Goal: Information Seeking & Learning: Learn about a topic

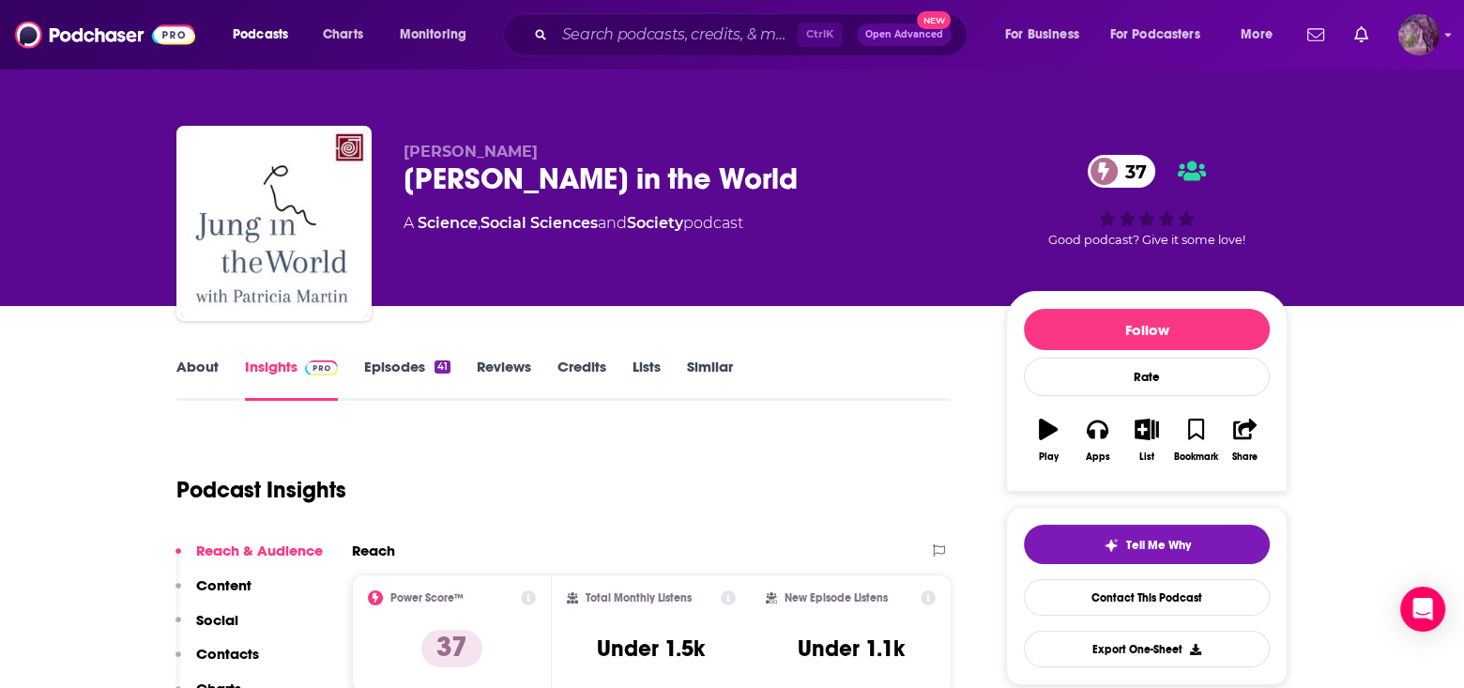
click at [1419, 25] on img "Logged in as MSanz" at bounding box center [1418, 34] width 41 height 41
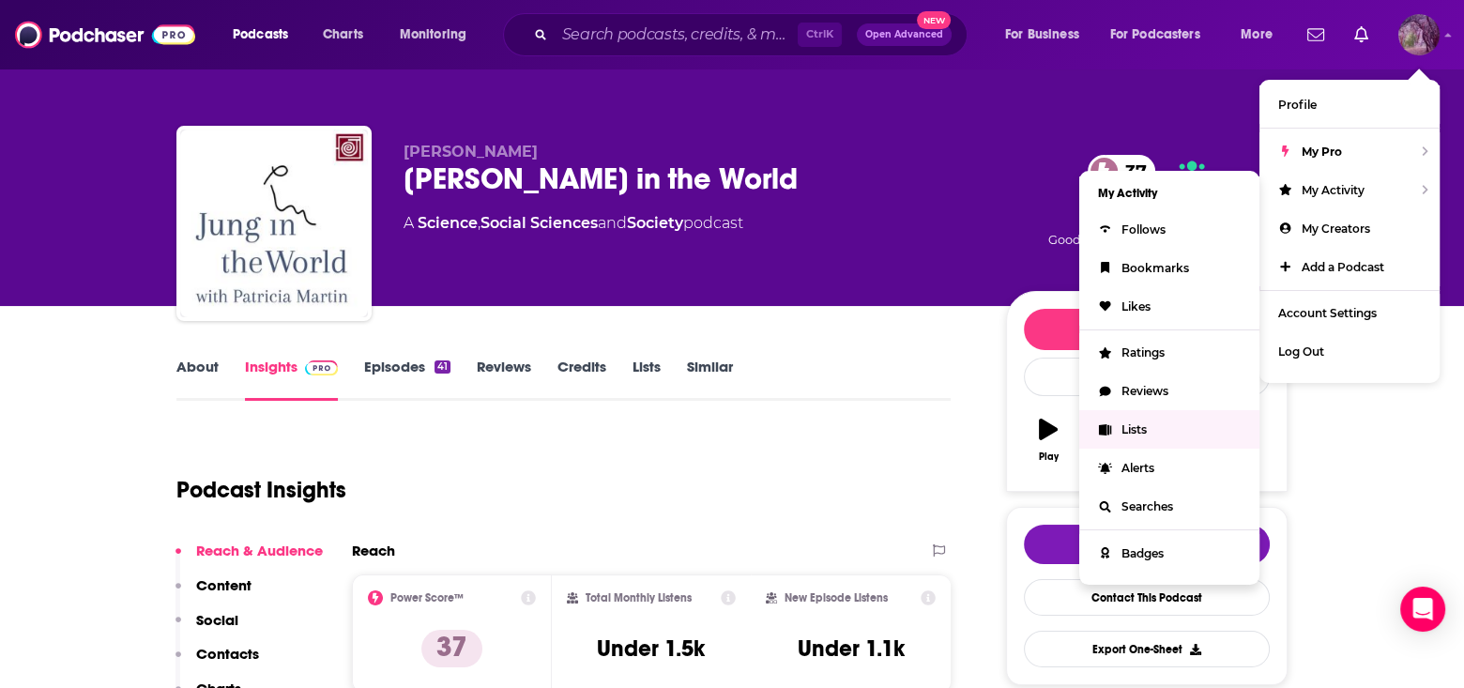
click at [1151, 423] on link "Lists" at bounding box center [1169, 429] width 180 height 38
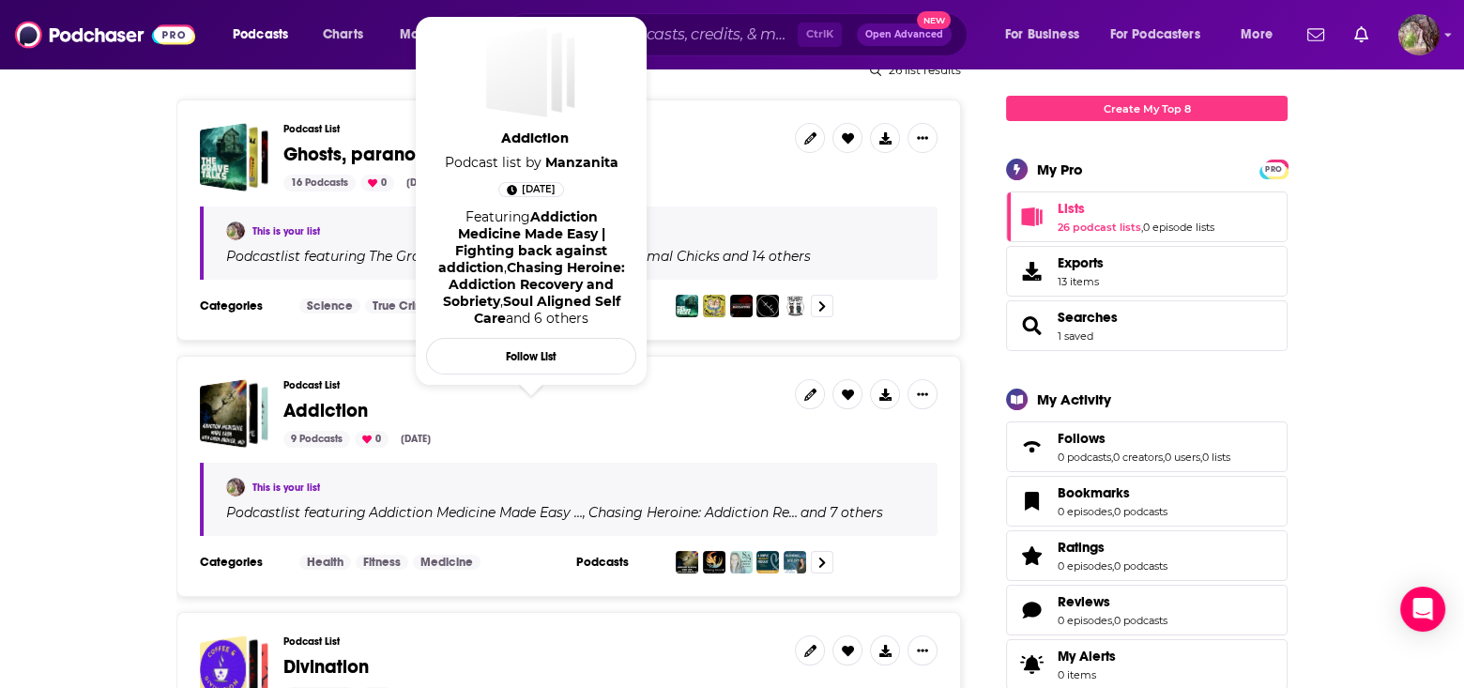
scroll to position [281, 0]
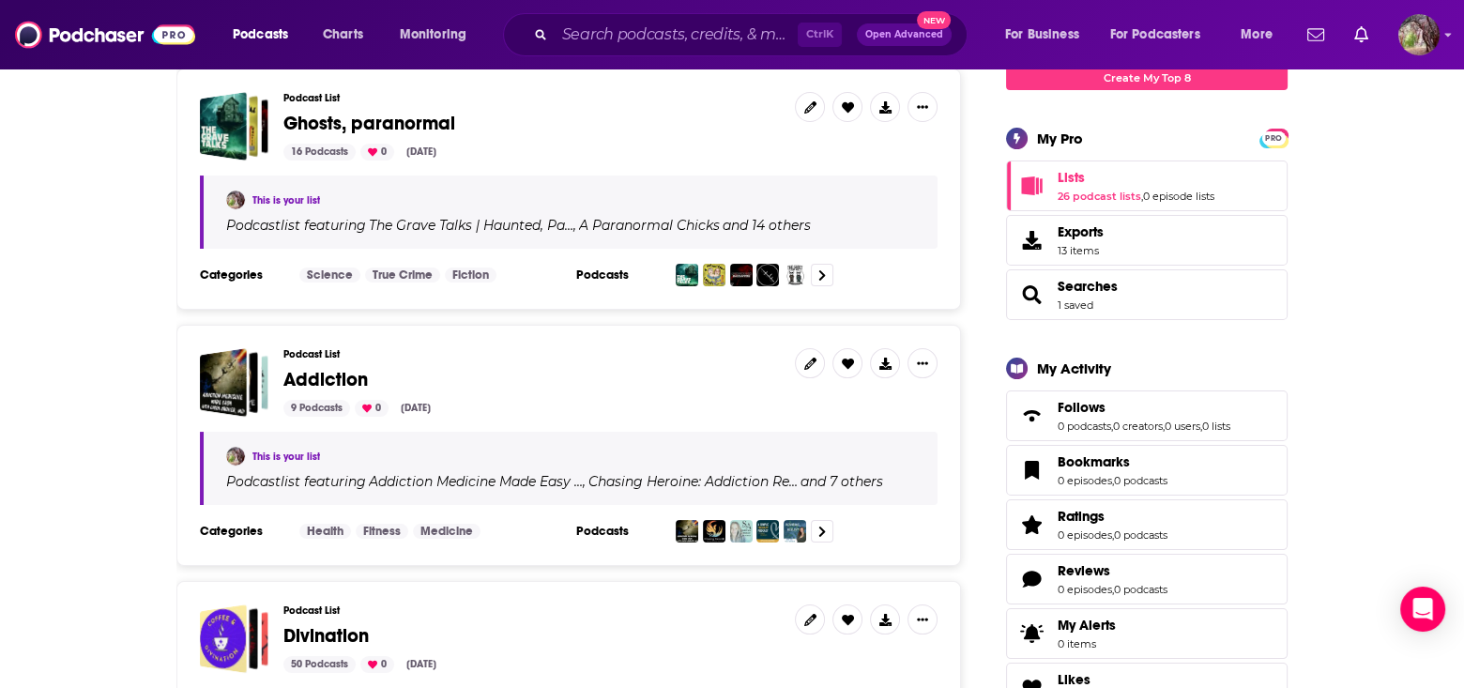
click at [347, 379] on span "Addiction" at bounding box center [325, 379] width 84 height 23
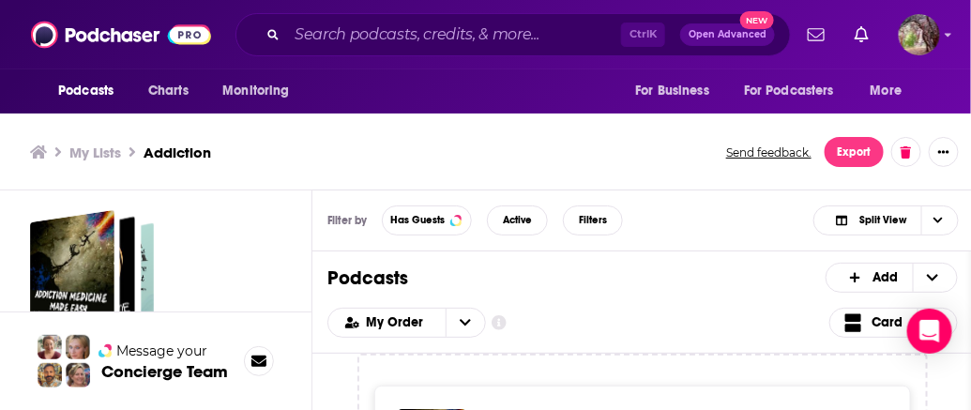
scroll to position [6, 0]
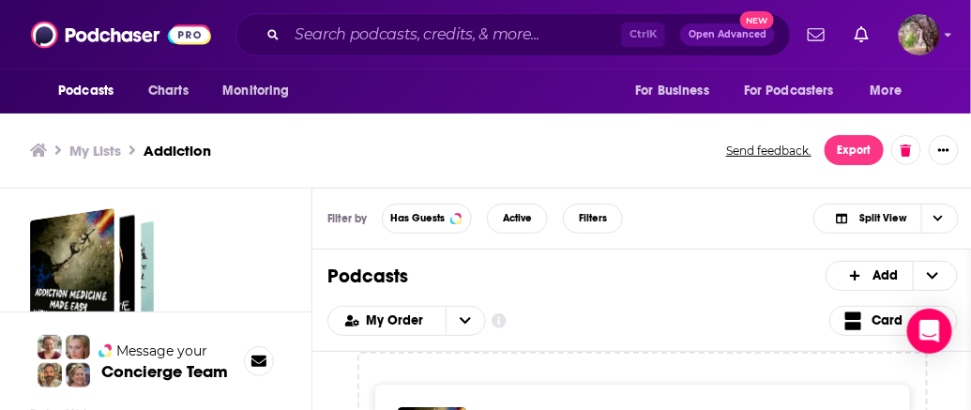
click at [541, 125] on div "My Lists Addiction Send feedback. Export" at bounding box center [487, 151] width 974 height 76
click at [373, 150] on ul "My Lists Addiction" at bounding box center [367, 151] width 675 height 18
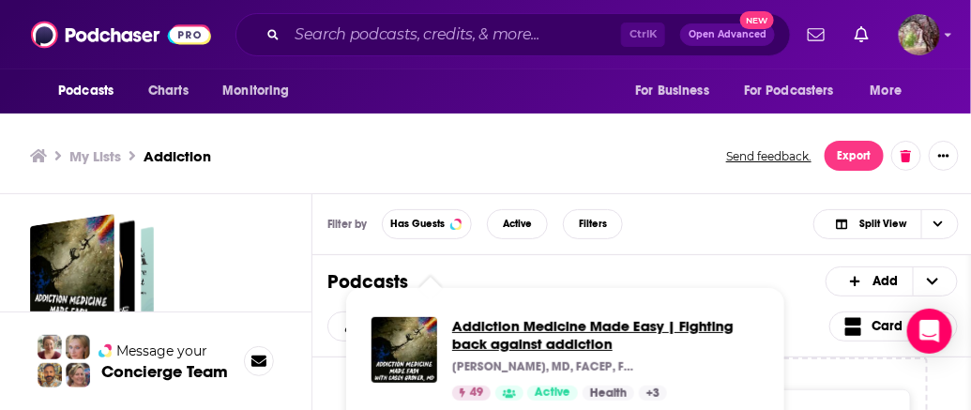
click at [501, 331] on span "Addiction Medicine Made Easy | Fighting back against addiction" at bounding box center [605, 335] width 307 height 36
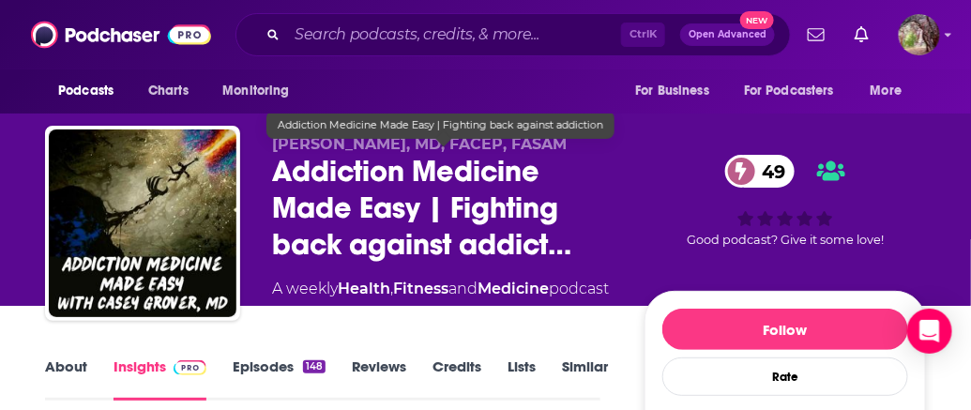
click at [604, 228] on span "Addiction Medicine Made Easy | Fighting back against addict…" at bounding box center [443, 208] width 342 height 110
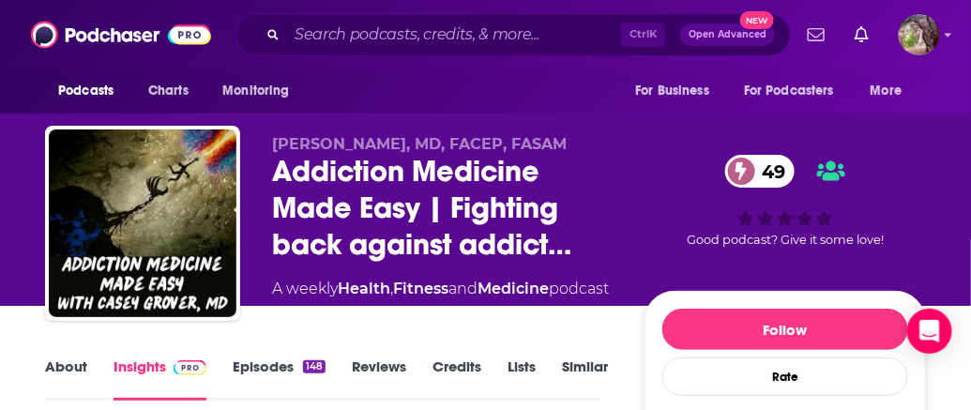
click at [277, 372] on link "Episodes 148" at bounding box center [279, 378] width 93 height 43
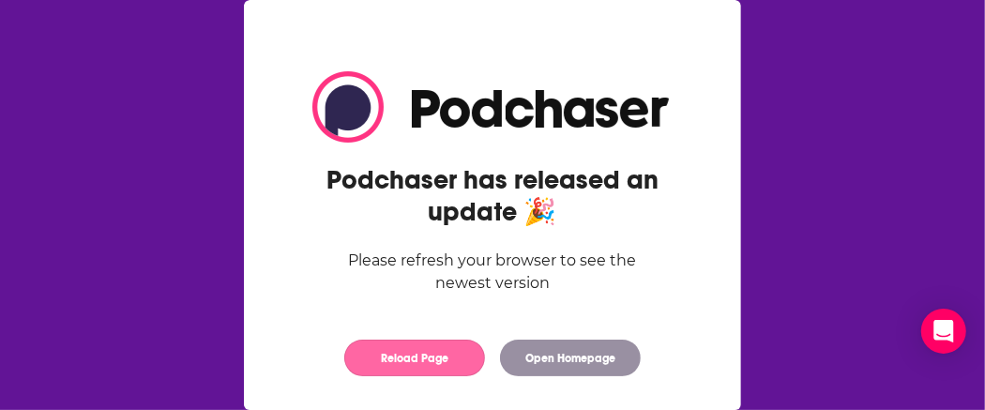
click at [424, 358] on button "Reload Page" at bounding box center [414, 358] width 141 height 37
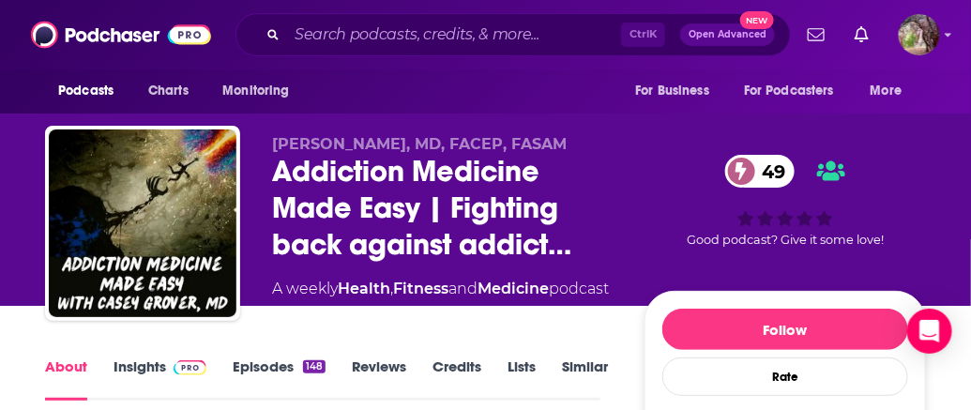
click at [631, 175] on div "[PERSON_NAME], MD, FACEP, FASAM Addiction Medicine Made Easy | Fighting back ag…" at bounding box center [599, 227] width 654 height 184
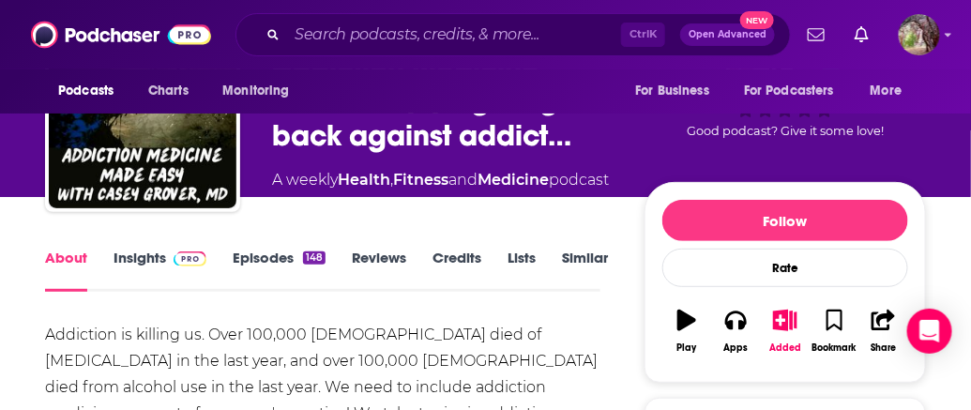
scroll to position [188, 0]
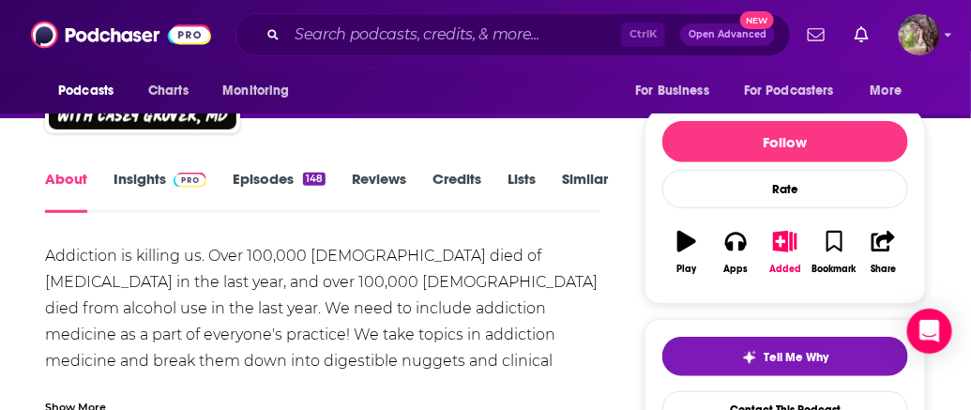
click at [147, 182] on link "Insights" at bounding box center [160, 191] width 93 height 43
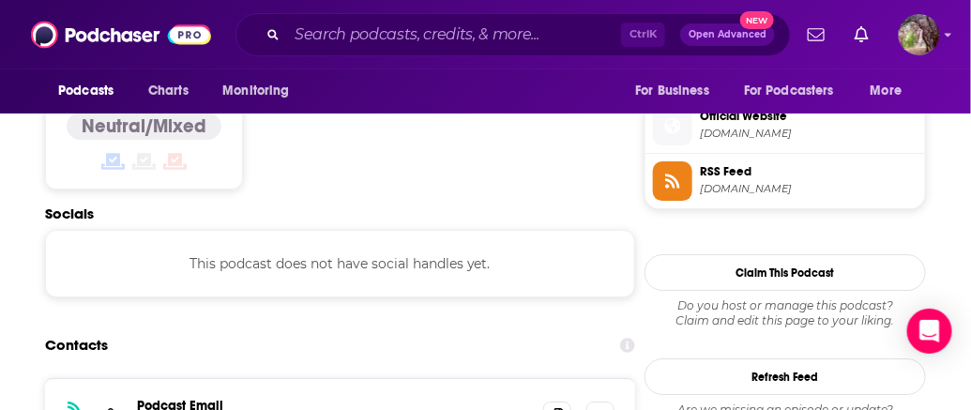
scroll to position [1595, 0]
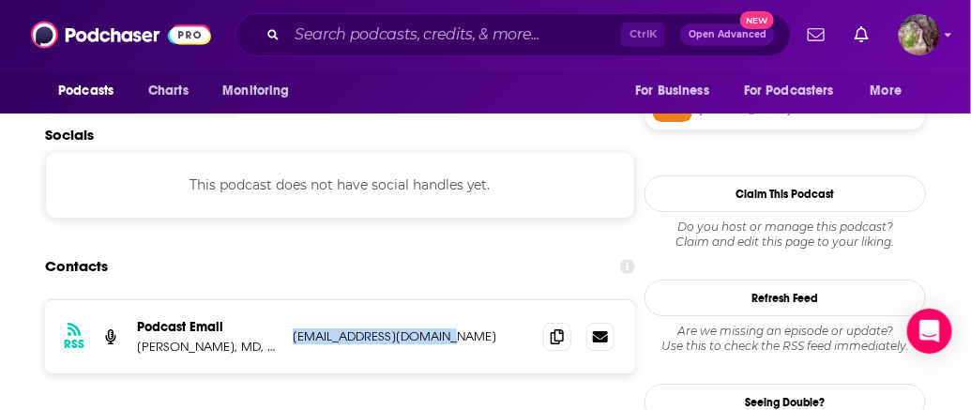
drag, startPoint x: 470, startPoint y: 238, endPoint x: 293, endPoint y: 249, distance: 177.6
click at [293, 300] on div "RSS Podcast Email [PERSON_NAME], MD, FACEP, FASAM [EMAIL_ADDRESS][DOMAIN_NAME] …" at bounding box center [340, 336] width 590 height 73
copy p "[EMAIL_ADDRESS][DOMAIN_NAME]"
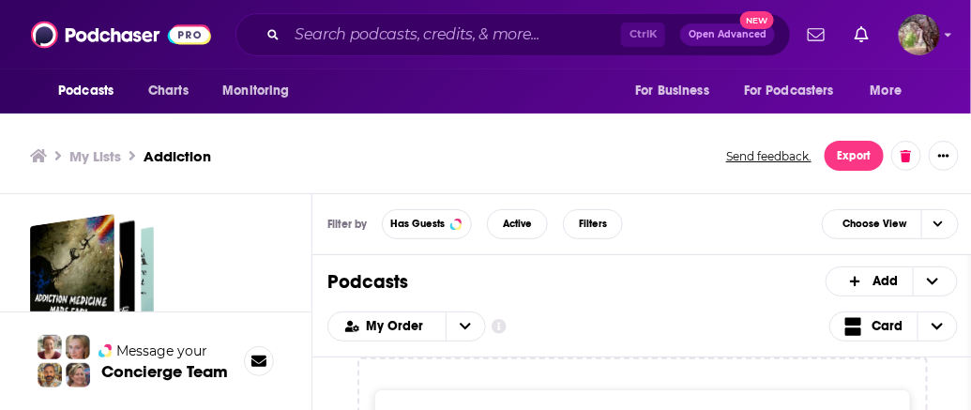
scroll to position [6, 0]
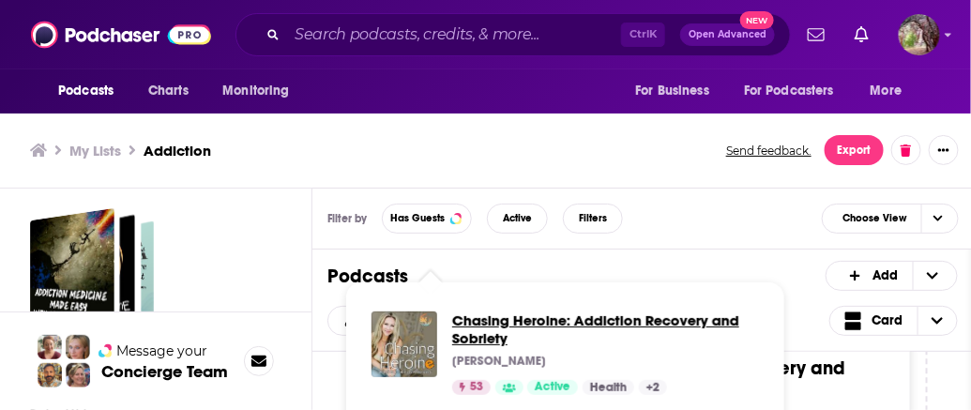
click at [650, 322] on span "Chasing Heroine: Addiction Recovery and Sobriety" at bounding box center [605, 329] width 307 height 36
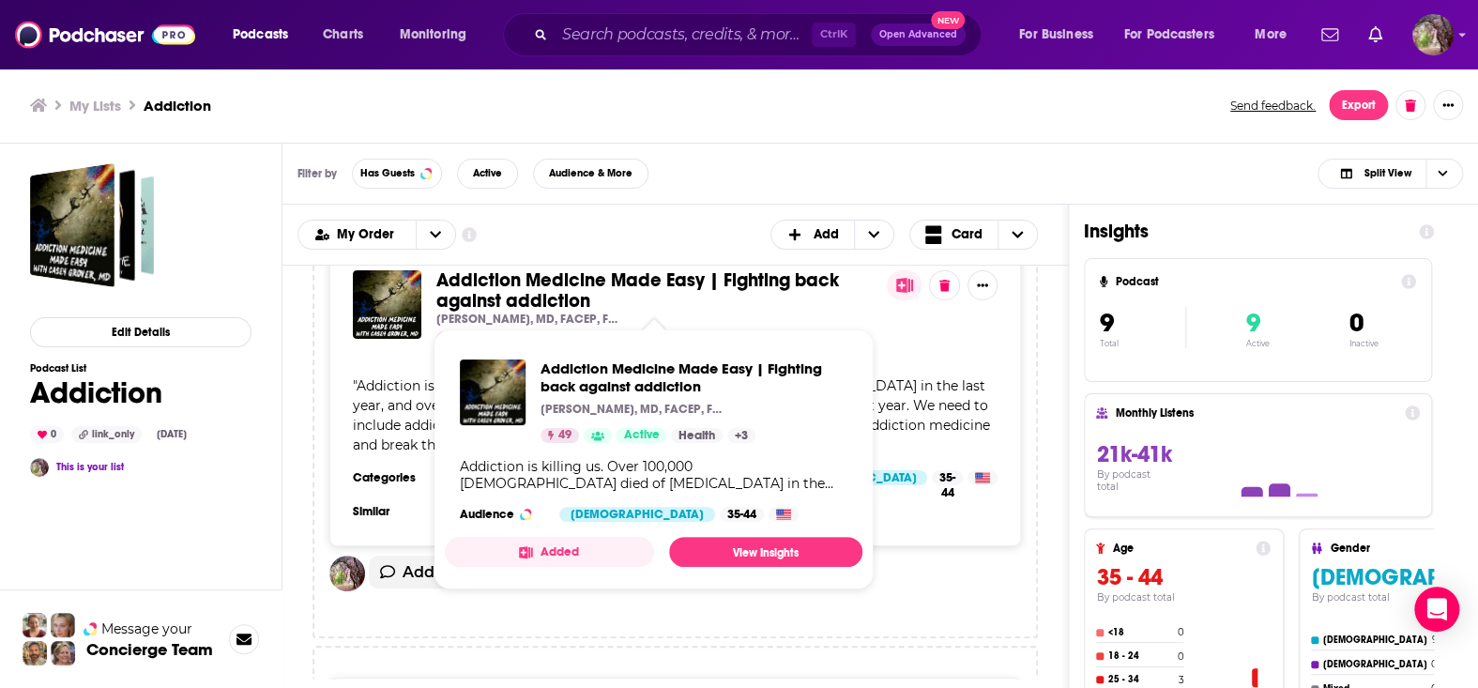
scroll to position [188, 0]
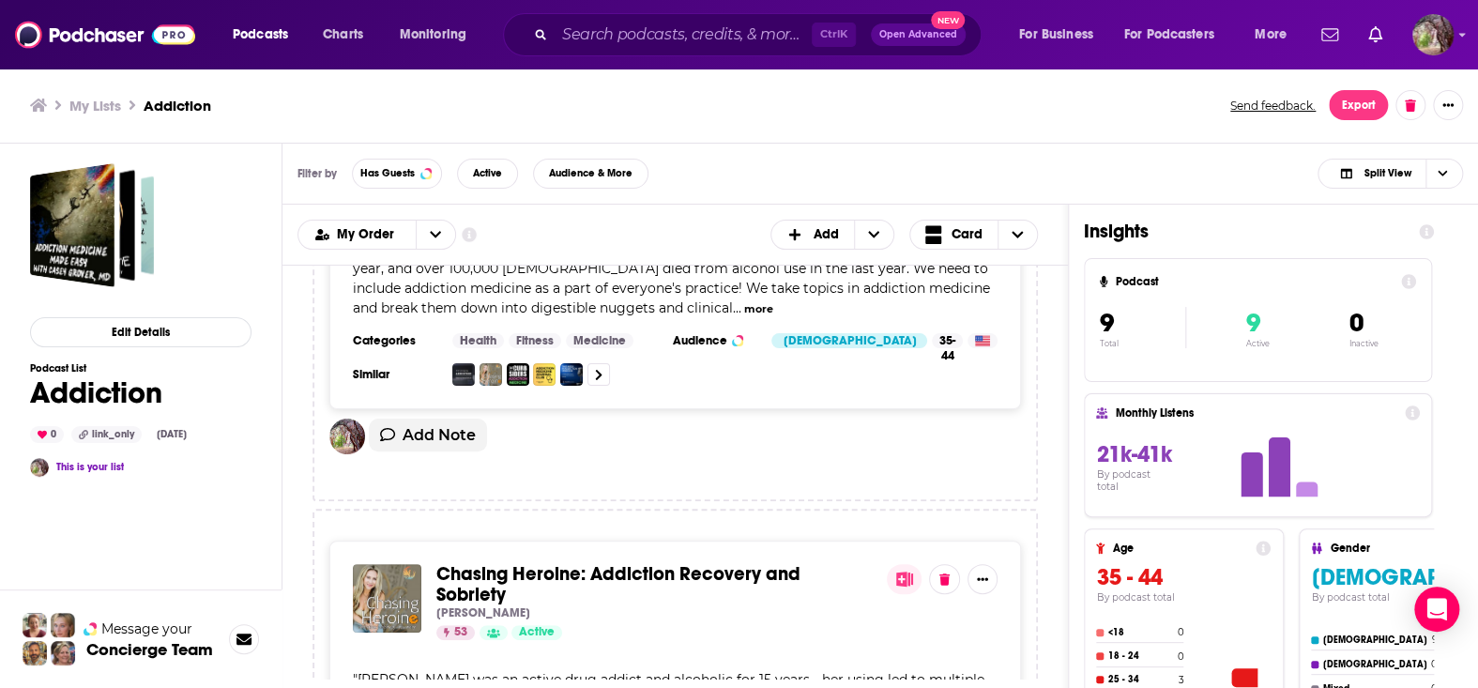
click at [592, 409] on div "53 Active" at bounding box center [653, 632] width 435 height 15
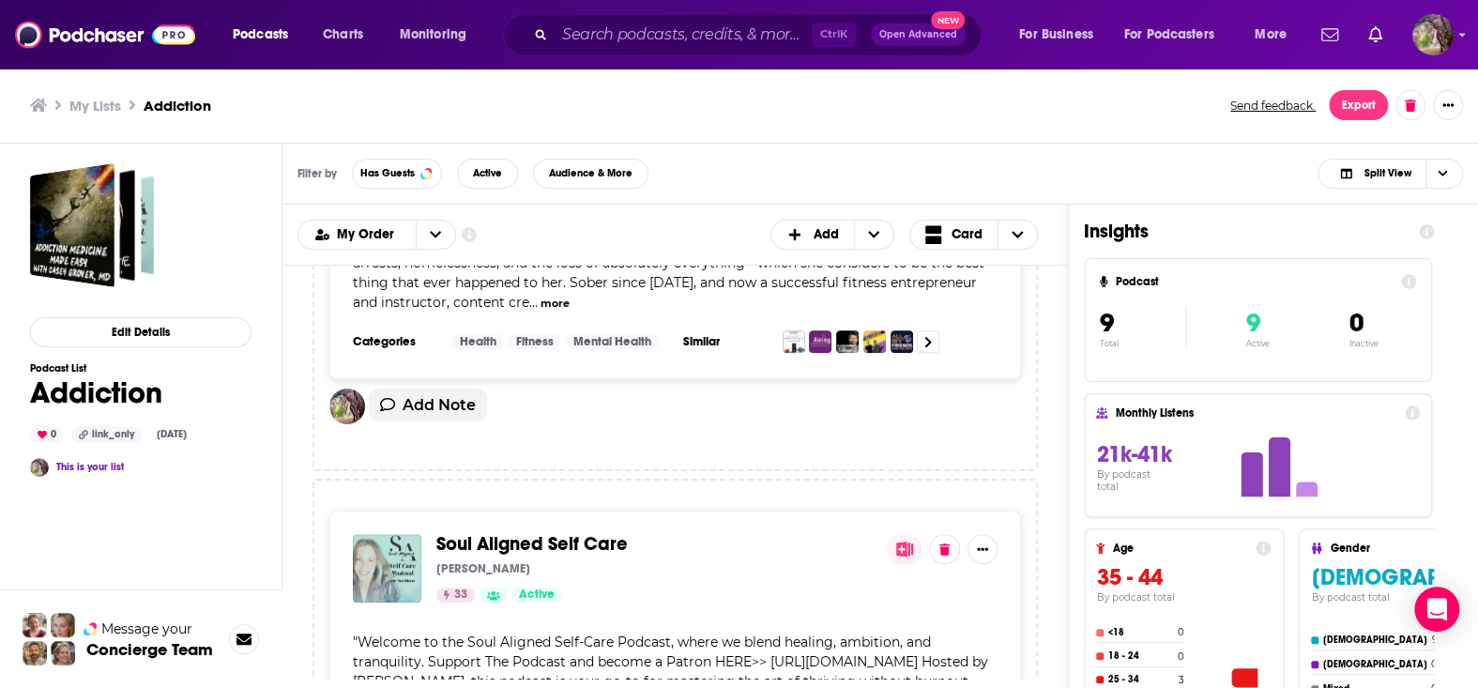
scroll to position [657, 0]
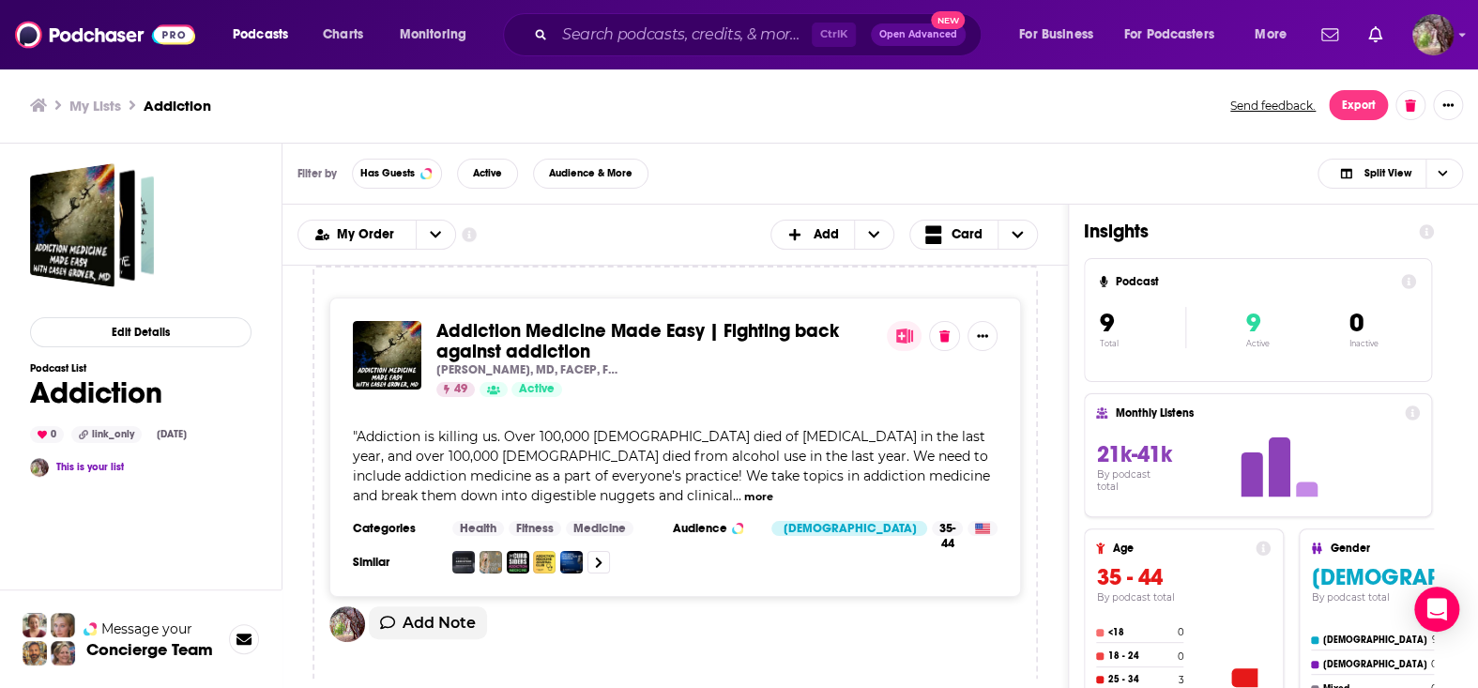
click at [672, 409] on div "Add Note" at bounding box center [674, 629] width 691 height 47
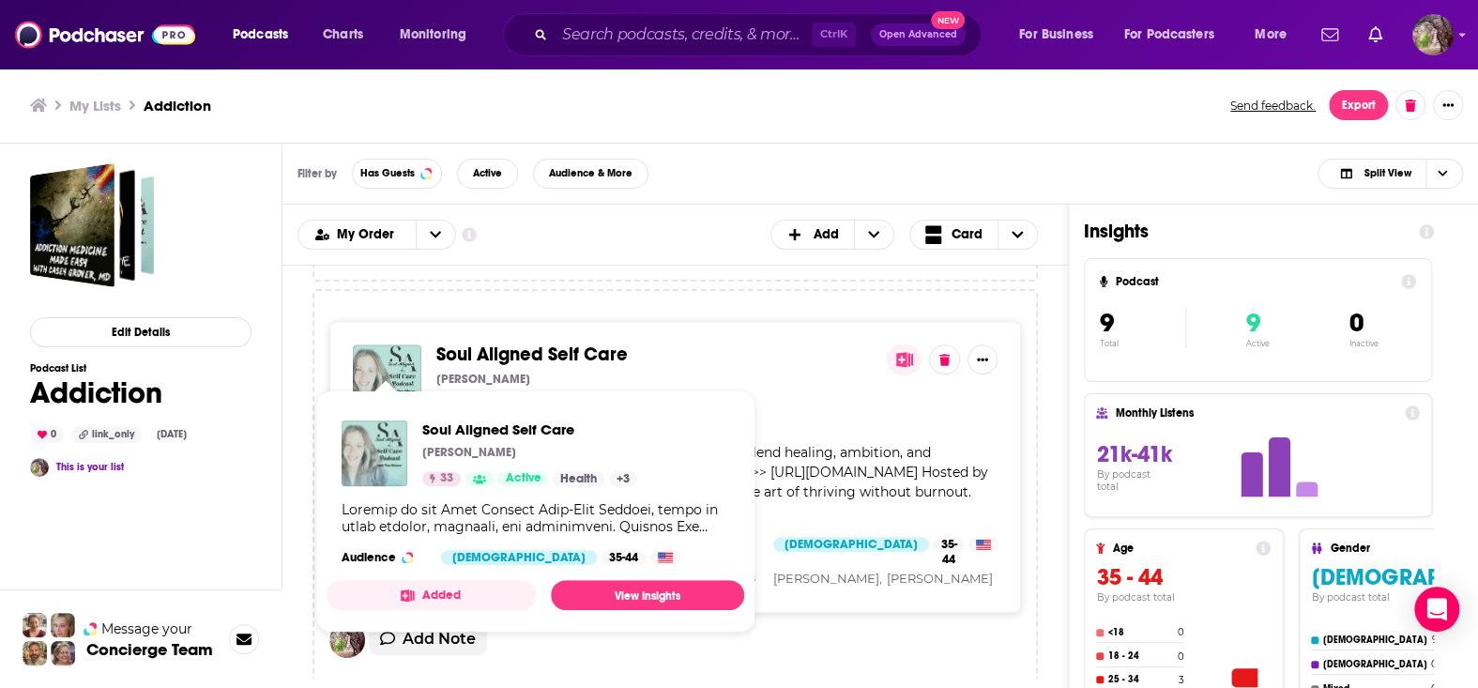
scroll to position [844, 0]
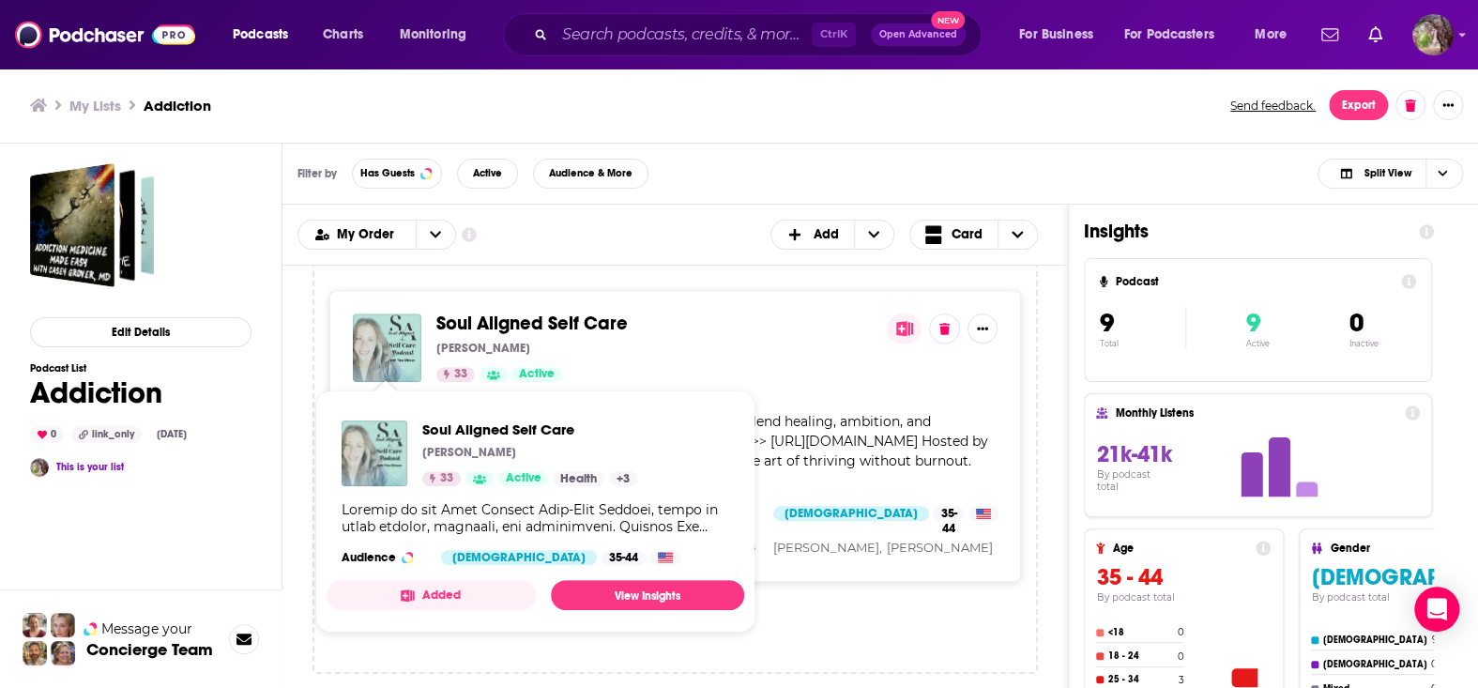
click at [931, 409] on div "Add Note" at bounding box center [674, 614] width 691 height 47
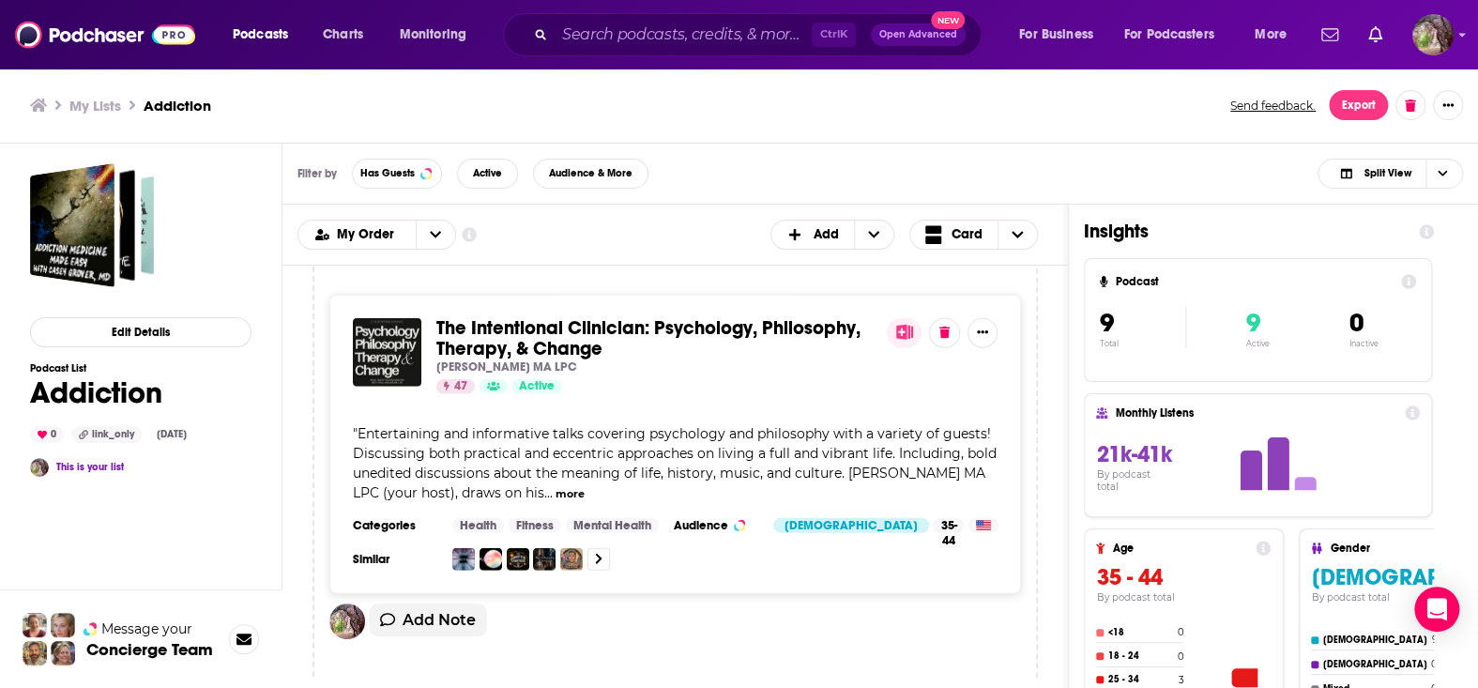
scroll to position [0, 0]
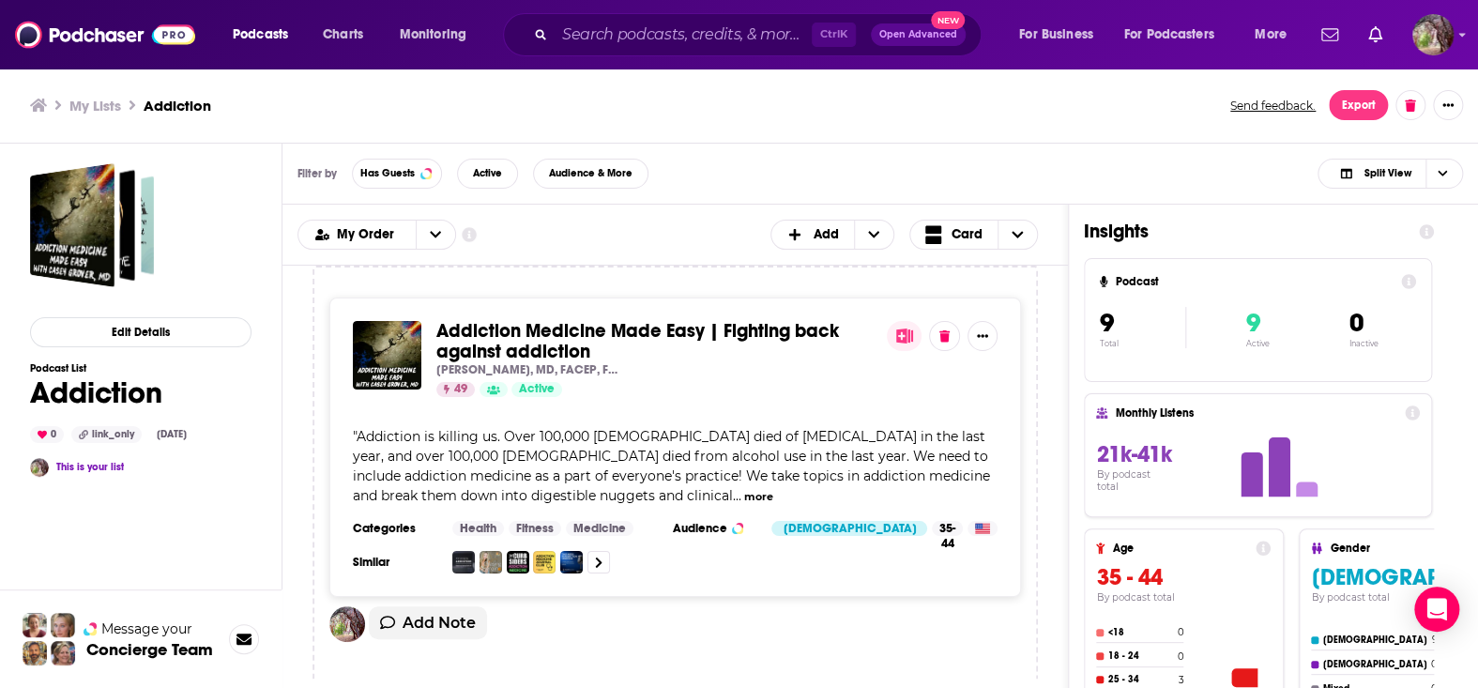
click at [705, 116] on div "My Lists Addiction Send feedback. Export" at bounding box center [739, 105] width 1418 height 30
click at [660, 409] on div "Add Note" at bounding box center [674, 634] width 691 height 56
click at [682, 113] on ul "My Lists Addiction" at bounding box center [619, 106] width 1179 height 18
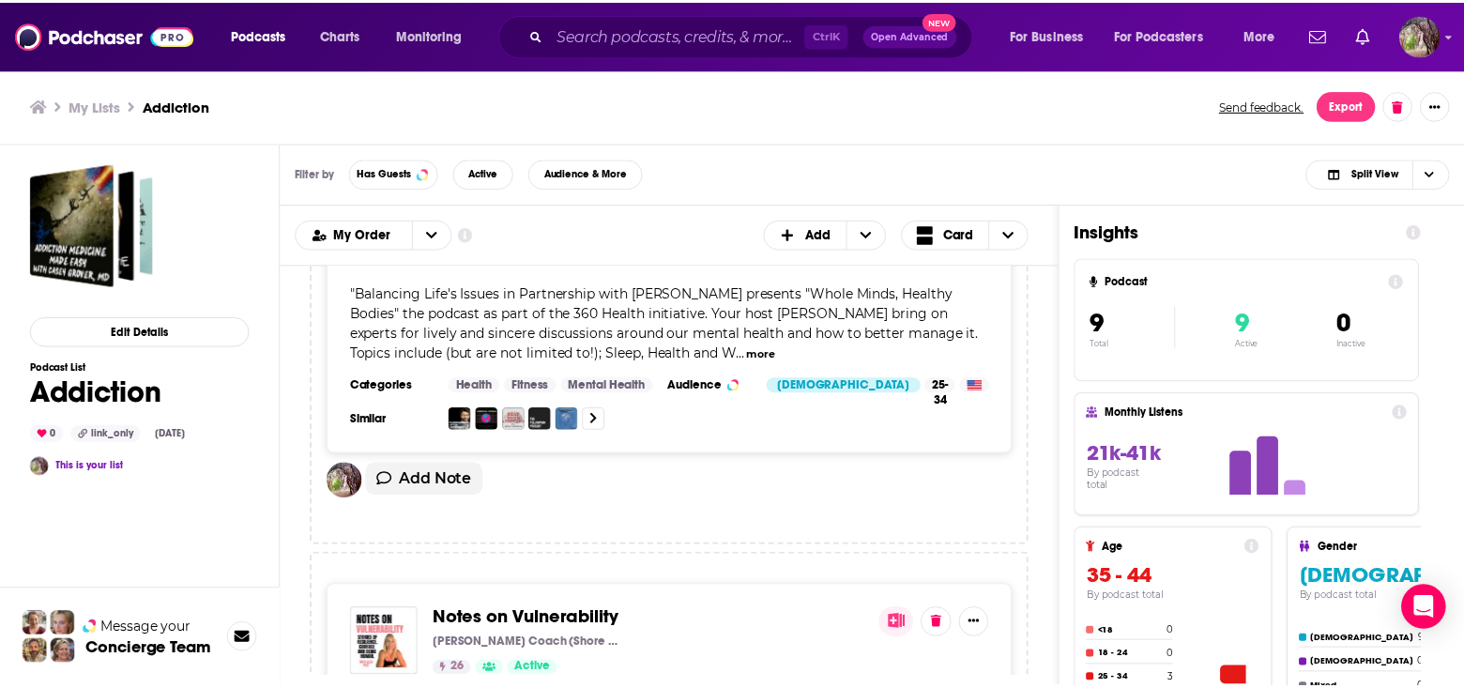
scroll to position [3356, 0]
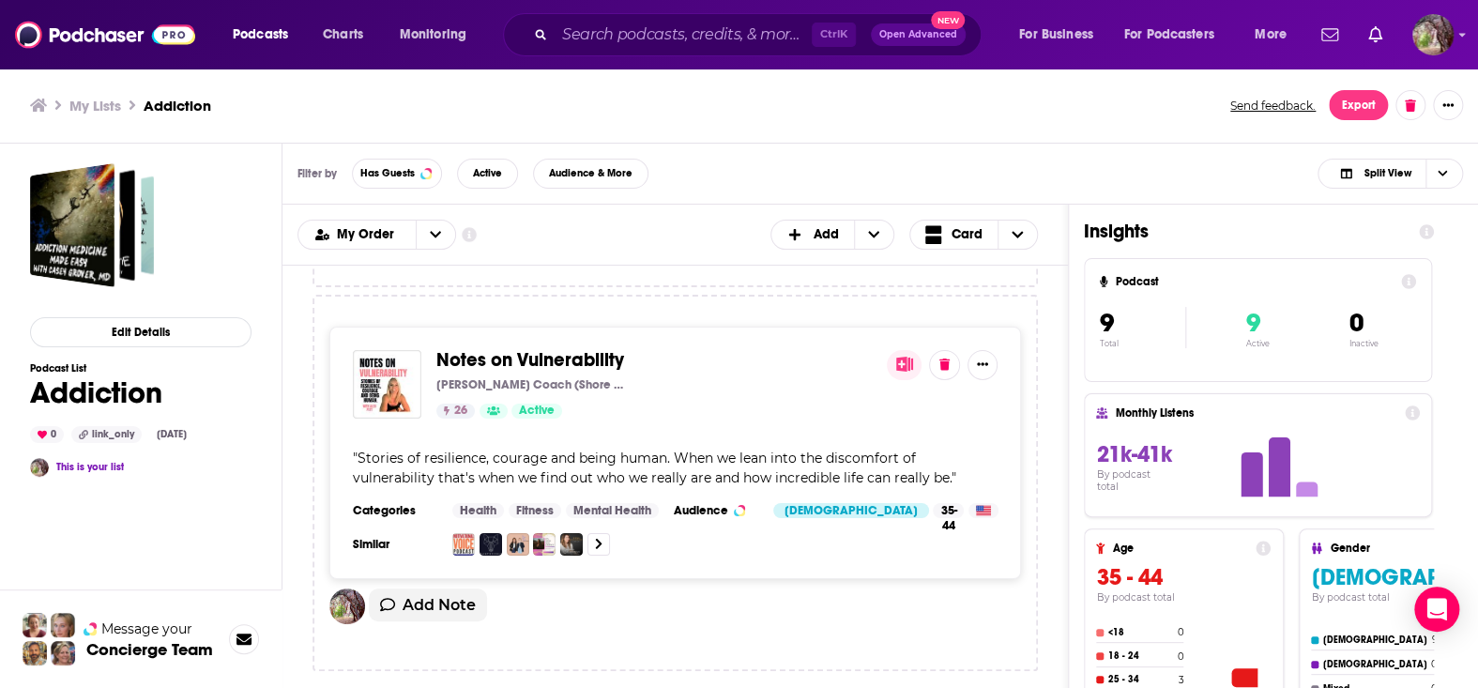
click at [466, 366] on span "Notes on Vulnerability" at bounding box center [530, 359] width 188 height 23
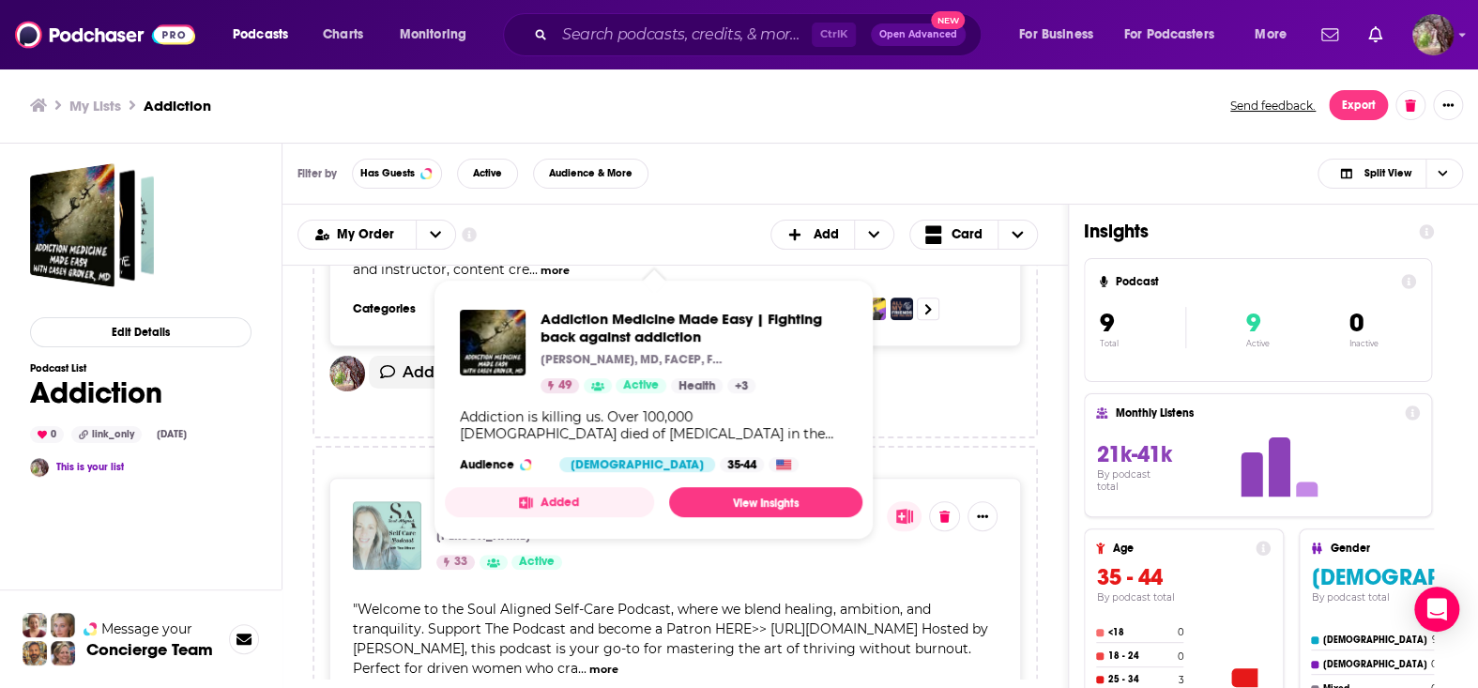
scroll to position [1032, 0]
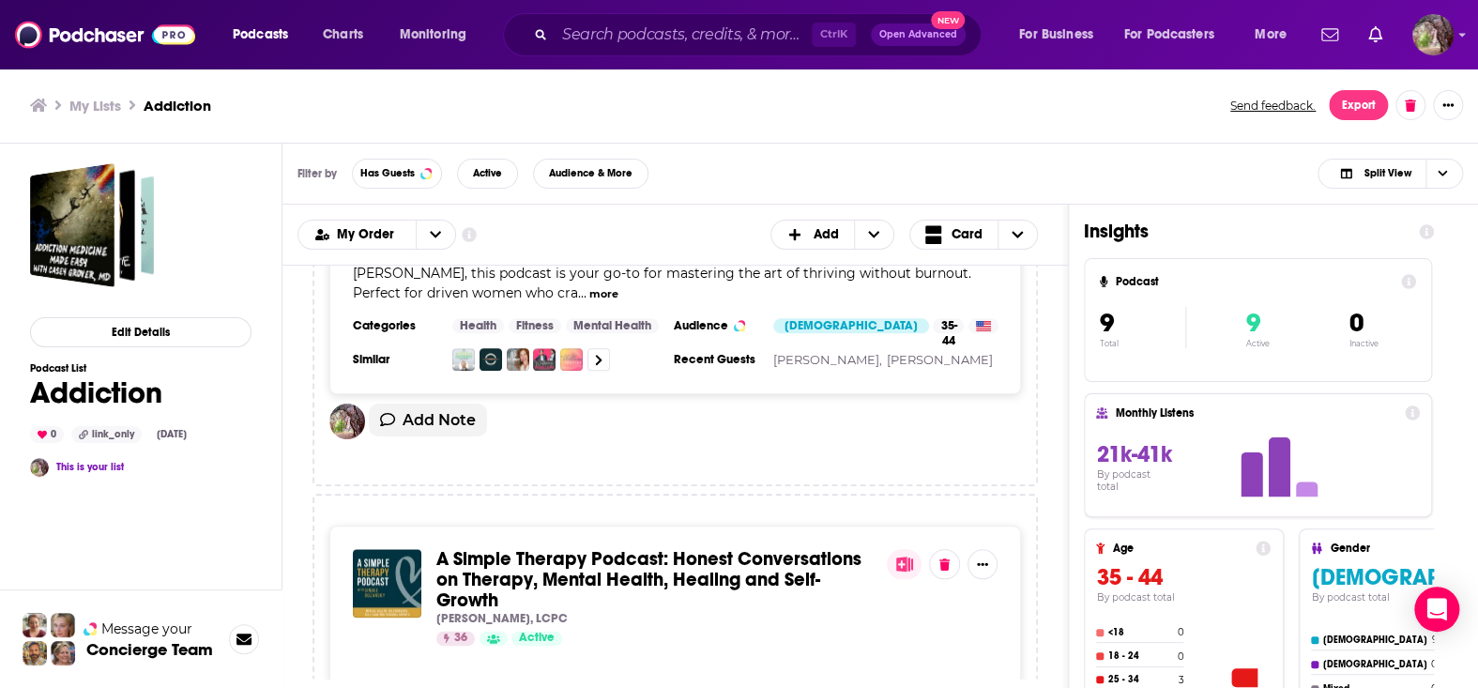
click at [712, 104] on ul "My Lists Addiction" at bounding box center [619, 106] width 1179 height 18
click at [725, 156] on div "Filter by Has Guests Active Audience & More Split View" at bounding box center [879, 174] width 1195 height 61
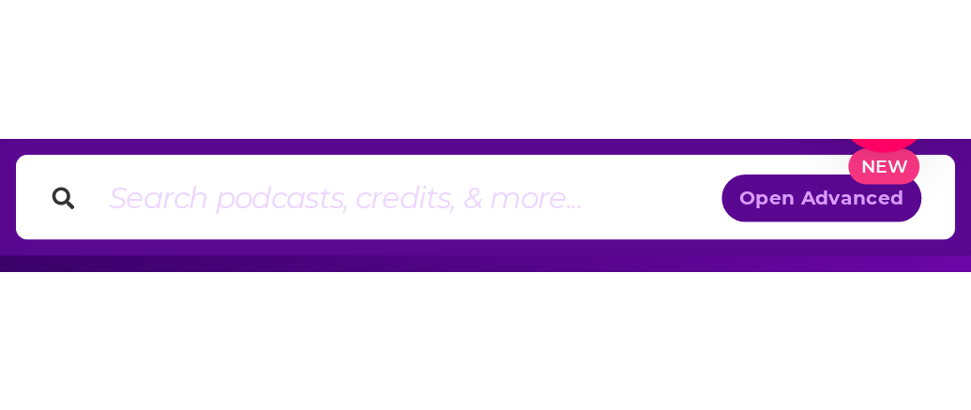
scroll to position [0, 0]
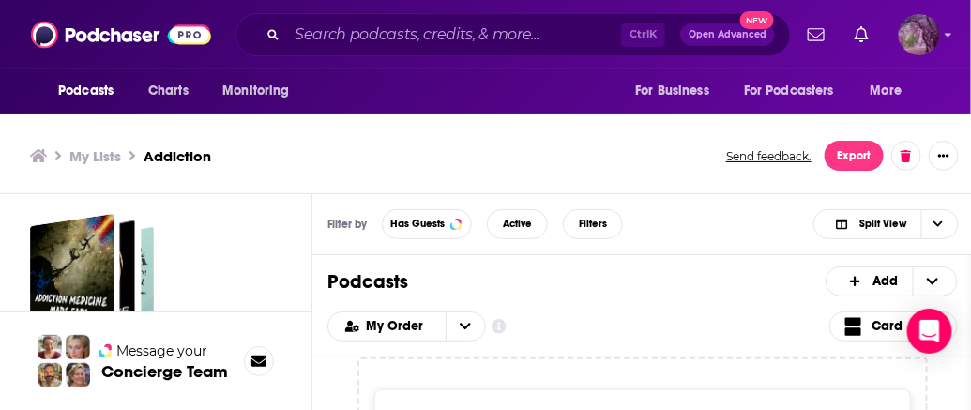
click at [909, 34] on img "Logged in as MSanz" at bounding box center [919, 34] width 41 height 41
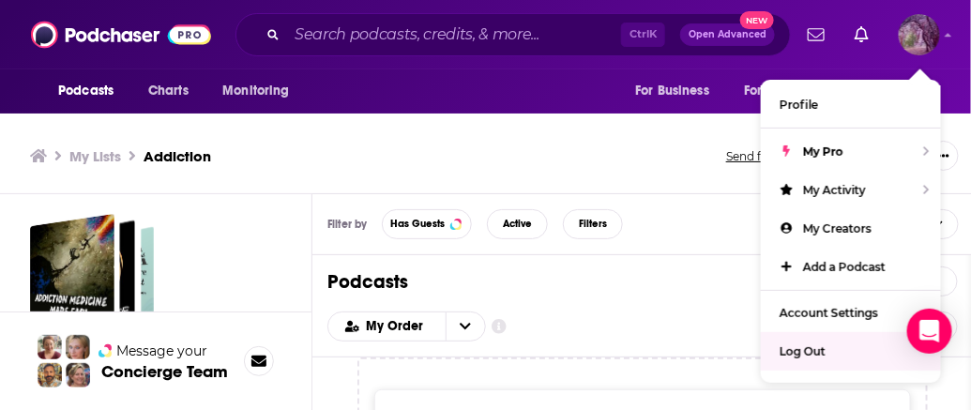
click at [812, 347] on span "Log Out" at bounding box center [803, 351] width 46 height 14
